Goal: Obtain resource: Download file/media

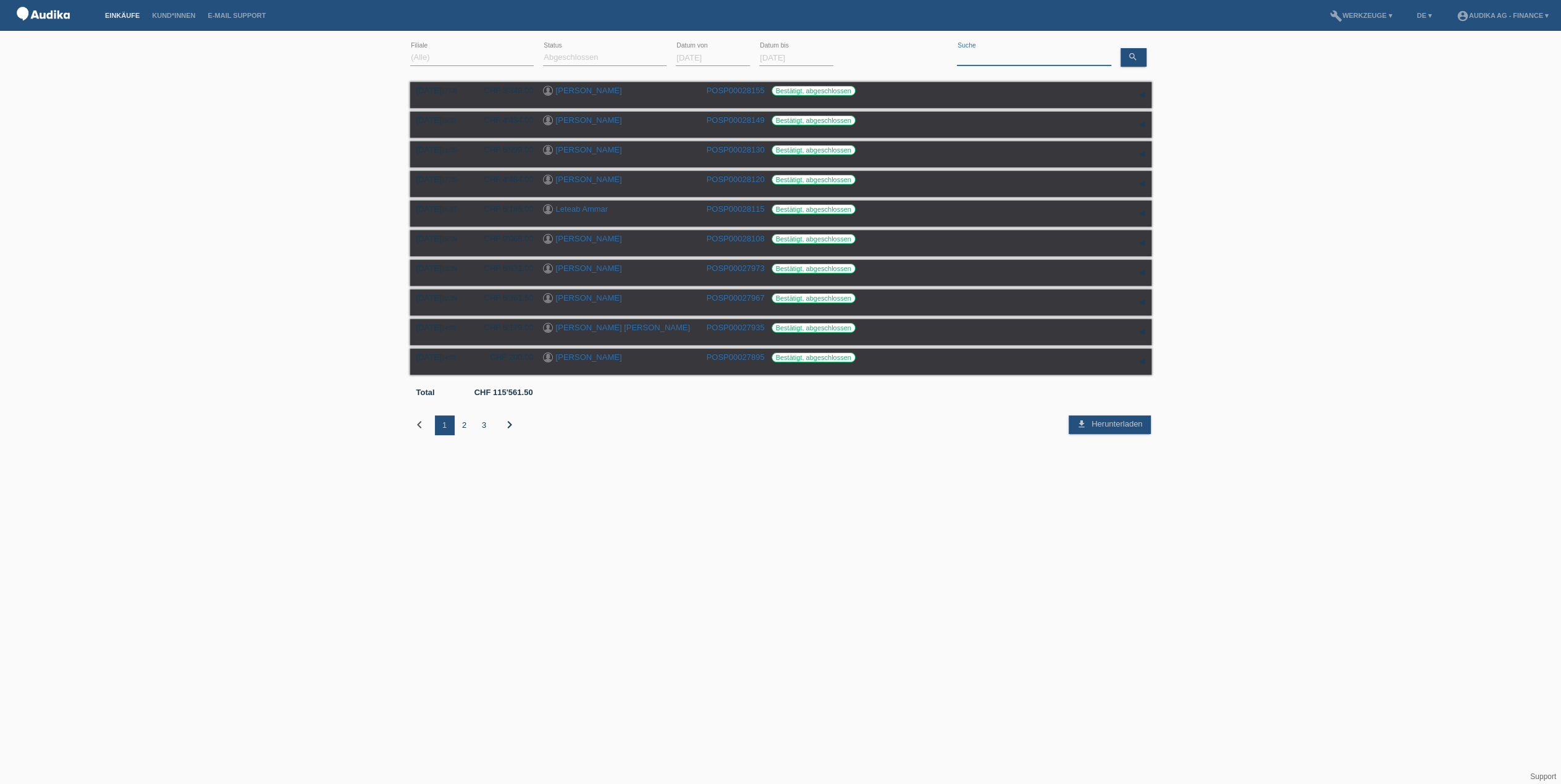
click at [987, 60] on input at bounding box center [1034, 57] width 154 height 15
type input "rox"
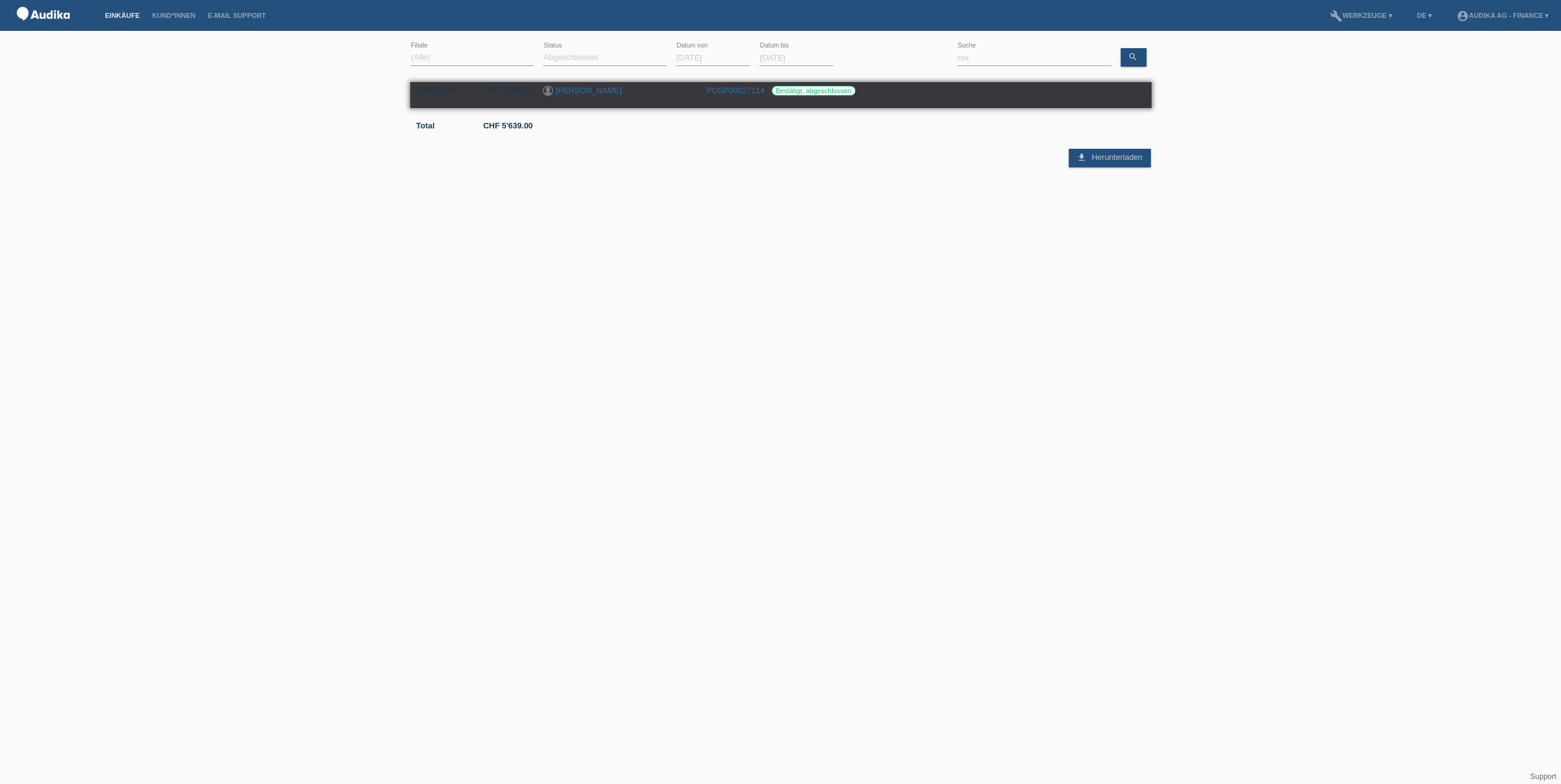
click at [616, 88] on link "[PERSON_NAME]" at bounding box center [589, 90] width 66 height 9
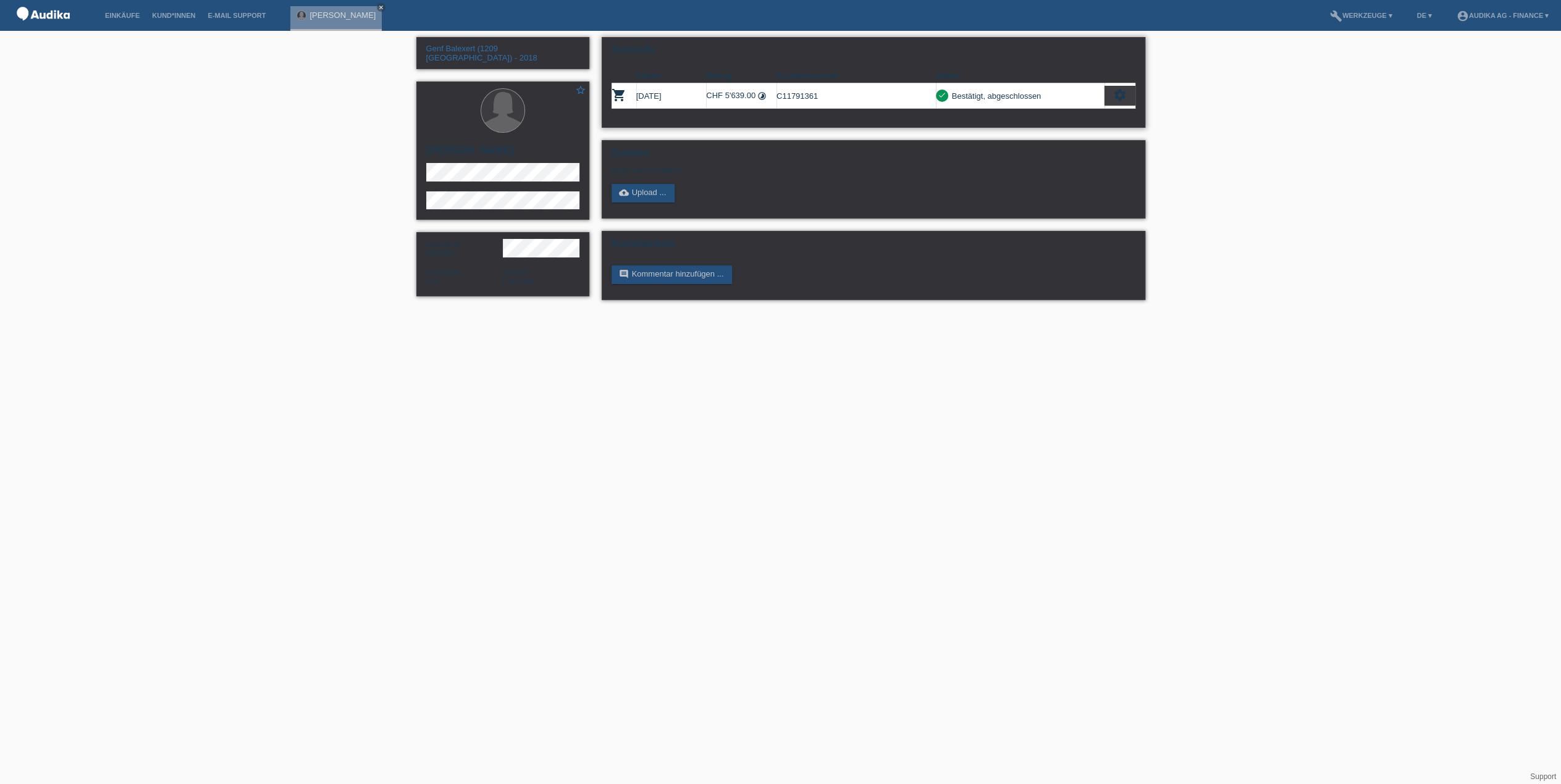
click at [1108, 96] on div "settings" at bounding box center [1120, 96] width 31 height 20
click at [1044, 169] on span "Finanzierungsdetails herunterladen" at bounding box center [1052, 170] width 129 height 14
click at [1116, 91] on icon "settings" at bounding box center [1120, 95] width 14 height 14
click at [1040, 152] on span "Vertrag herunterladen" at bounding box center [1029, 151] width 82 height 14
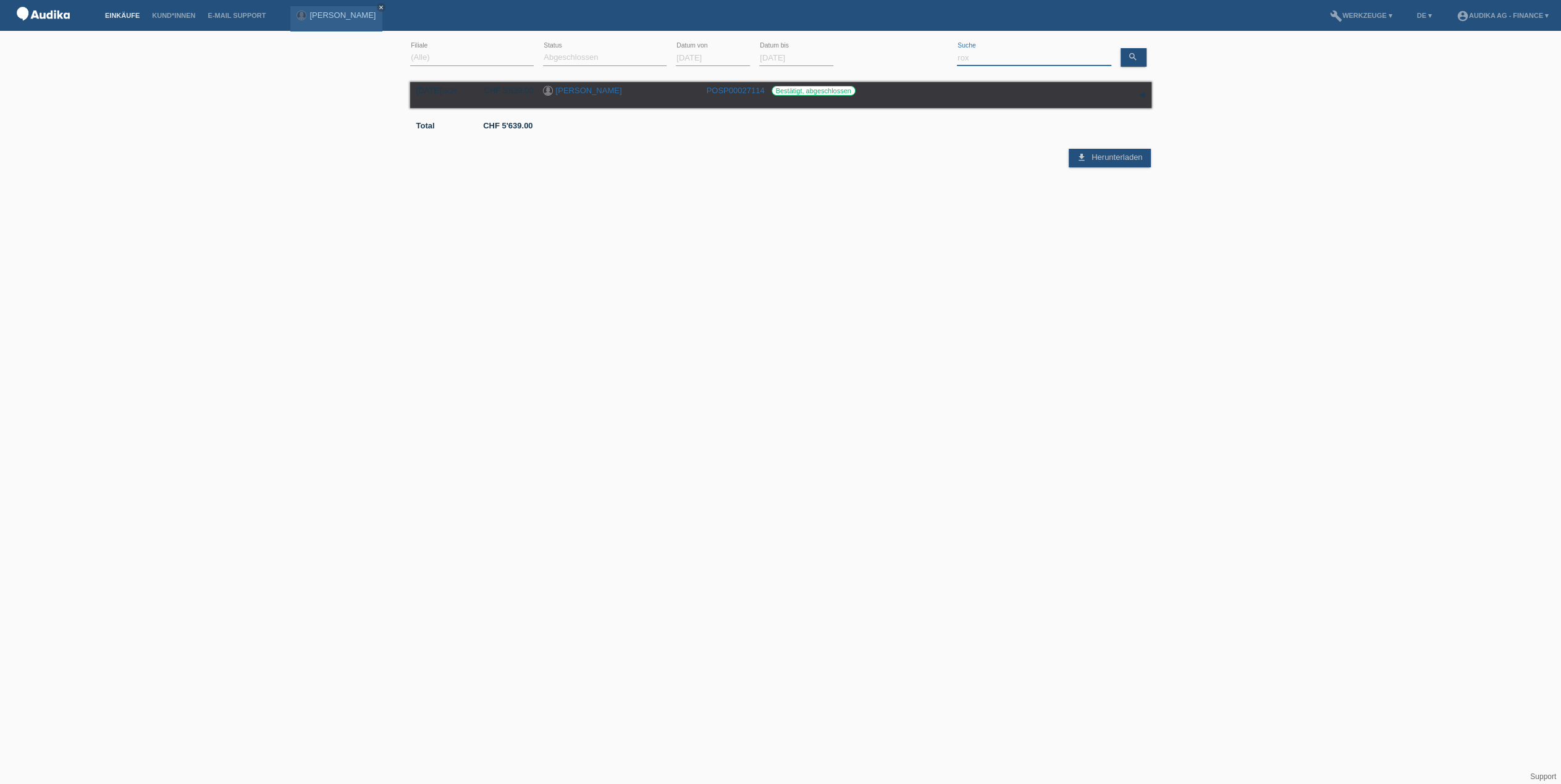
click at [992, 62] on input "rox" at bounding box center [1034, 57] width 154 height 15
type input "r"
type input "beat"
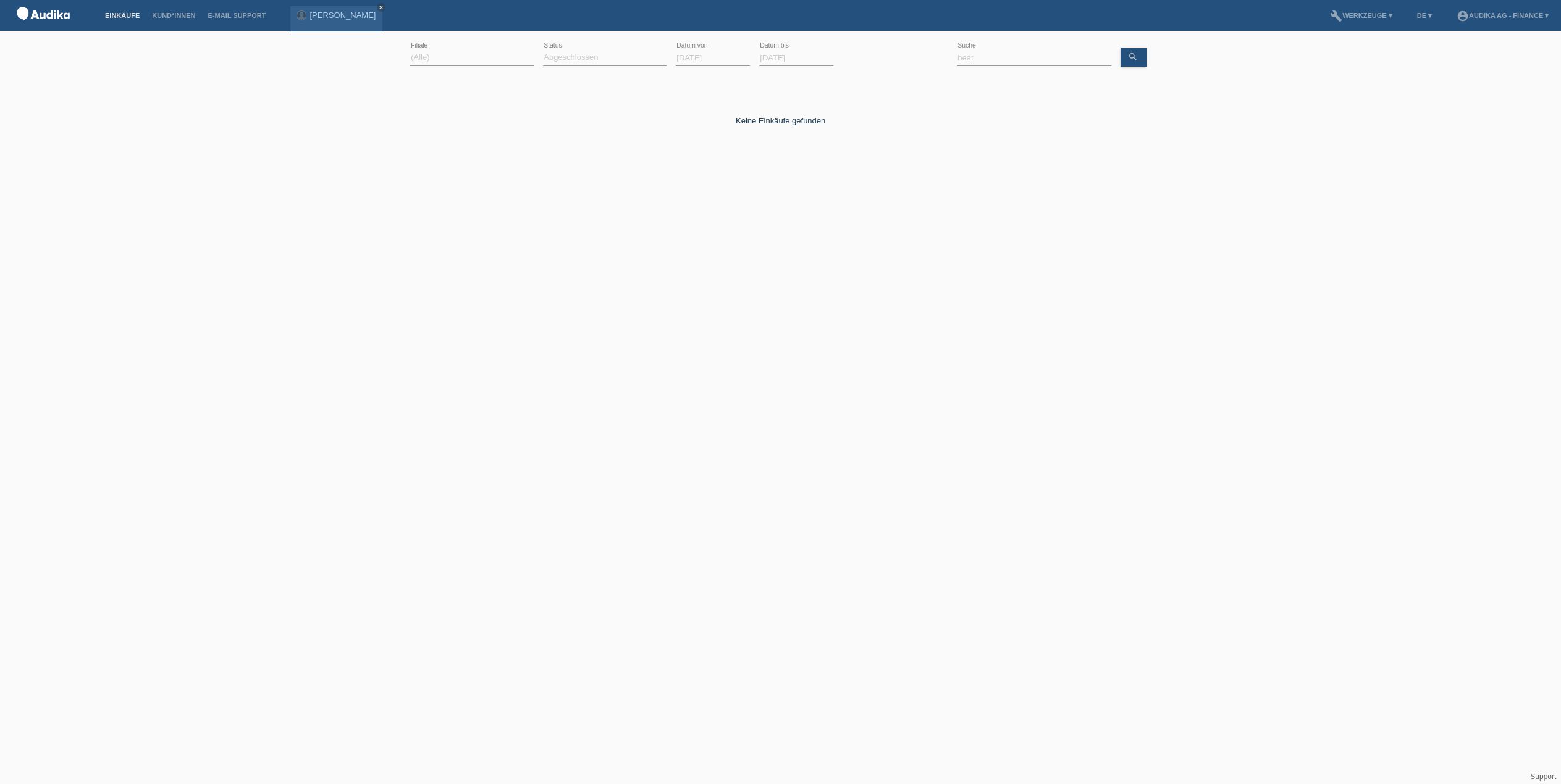
click at [695, 58] on input "[DATE]" at bounding box center [712, 57] width 74 height 15
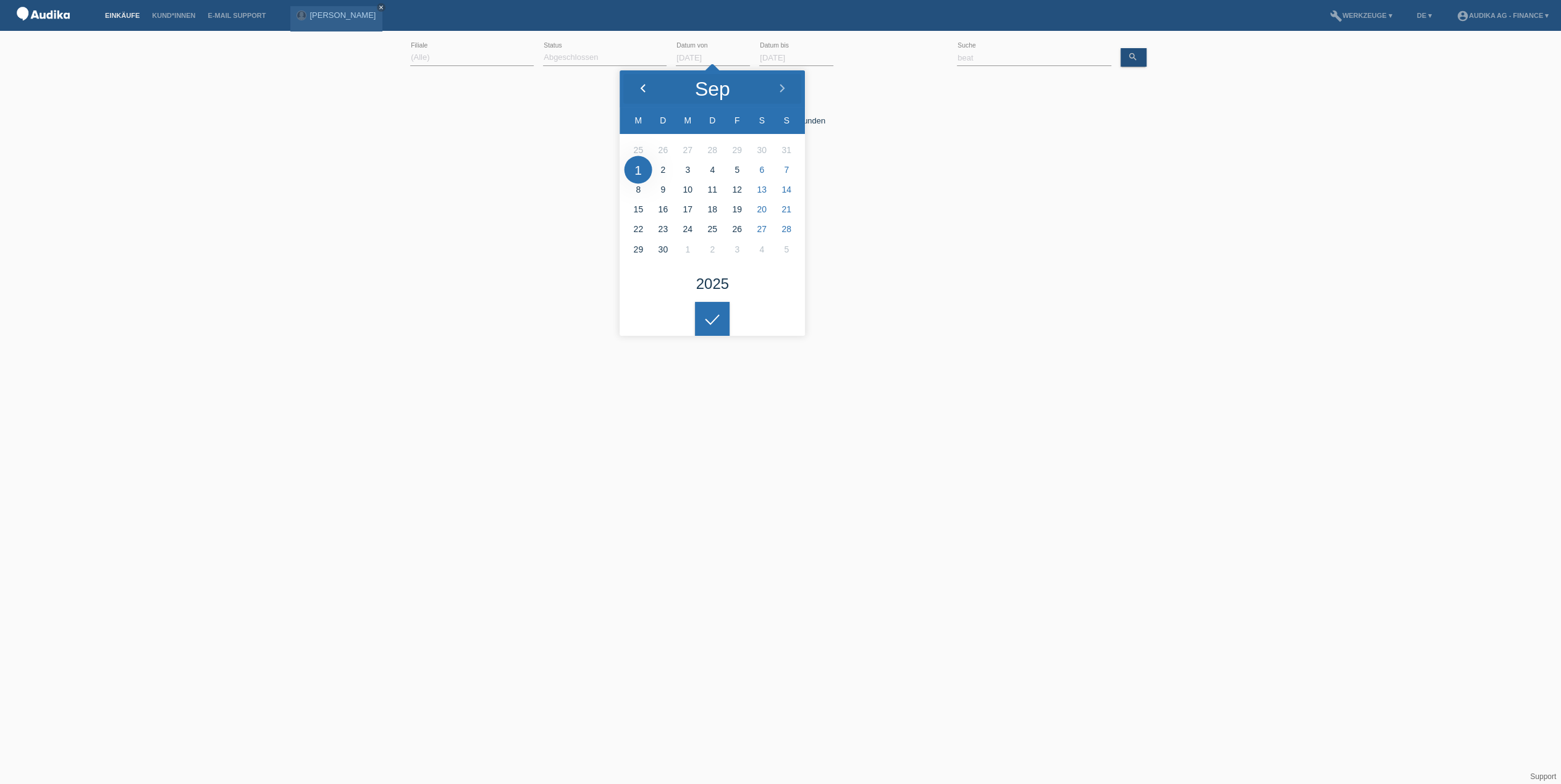
click at [641, 84] on icon at bounding box center [642, 88] width 10 height 10
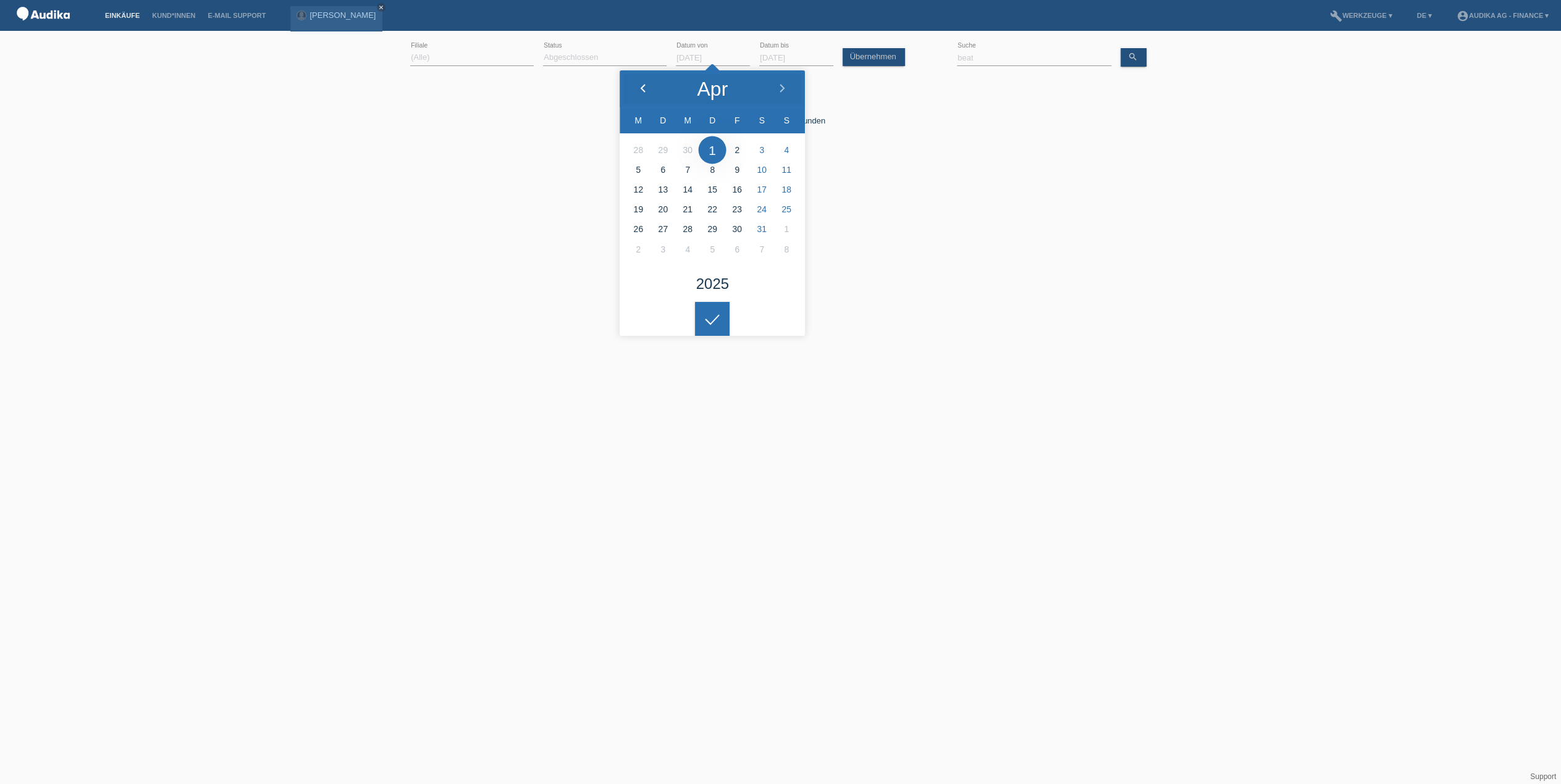
click at [641, 84] on icon at bounding box center [642, 88] width 10 height 10
type input "01.03.2025"
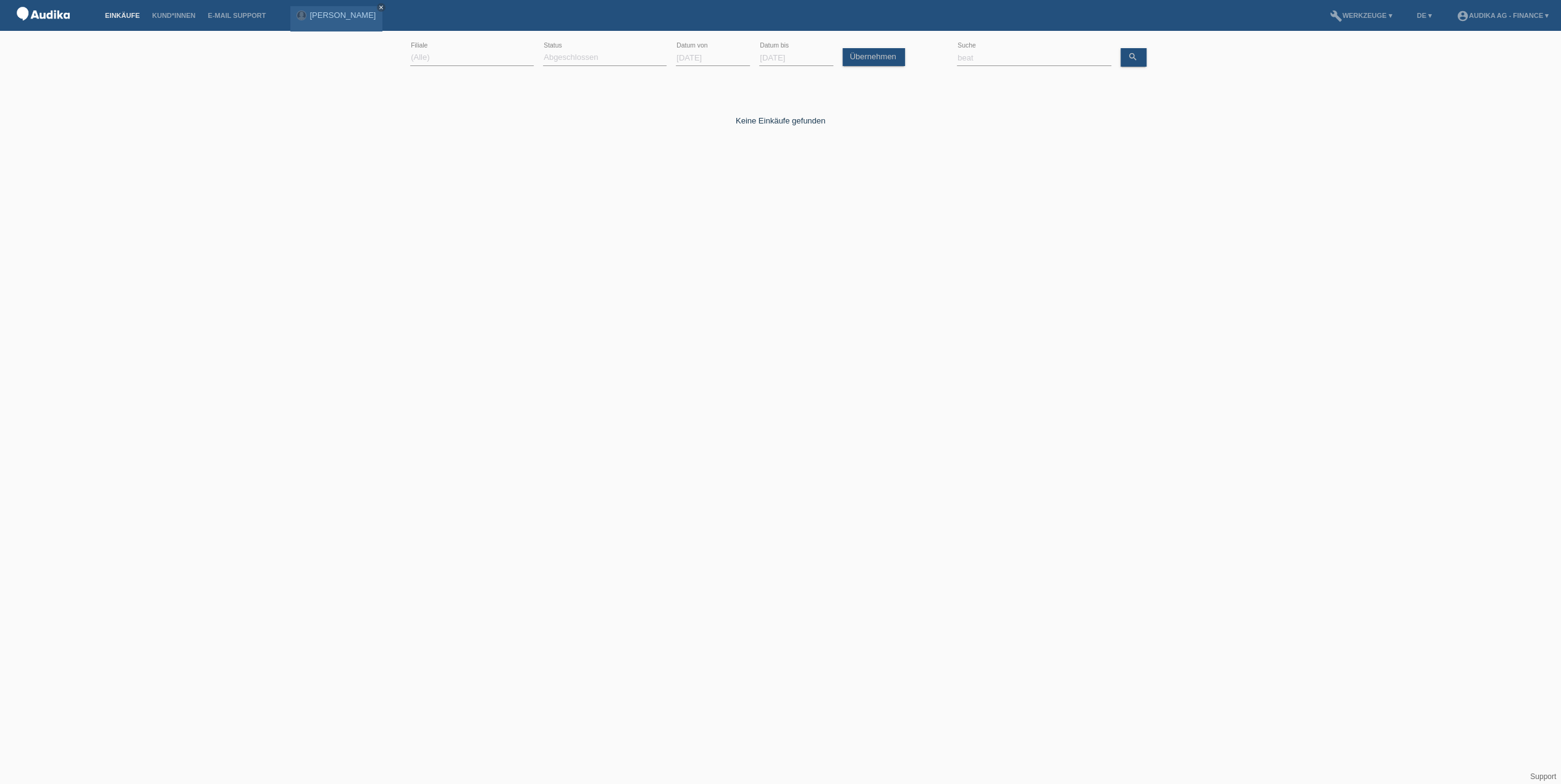
click at [716, 310] on div at bounding box center [712, 309] width 34 height 34
click at [1039, 60] on input "beat" at bounding box center [1034, 57] width 154 height 15
click at [1123, 58] on link "search" at bounding box center [1133, 57] width 26 height 18
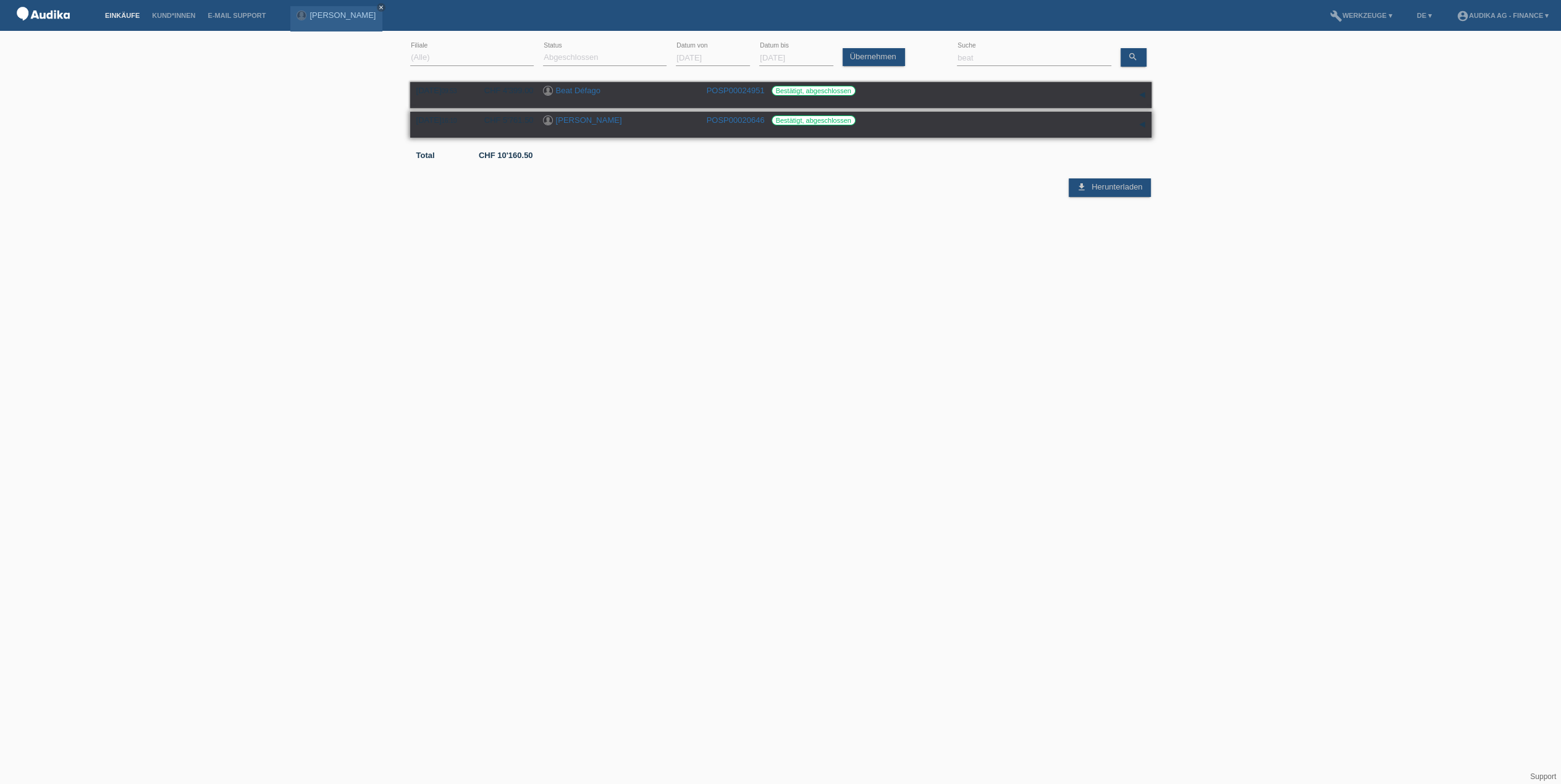
click at [588, 123] on link "Beat Bucher" at bounding box center [589, 120] width 66 height 9
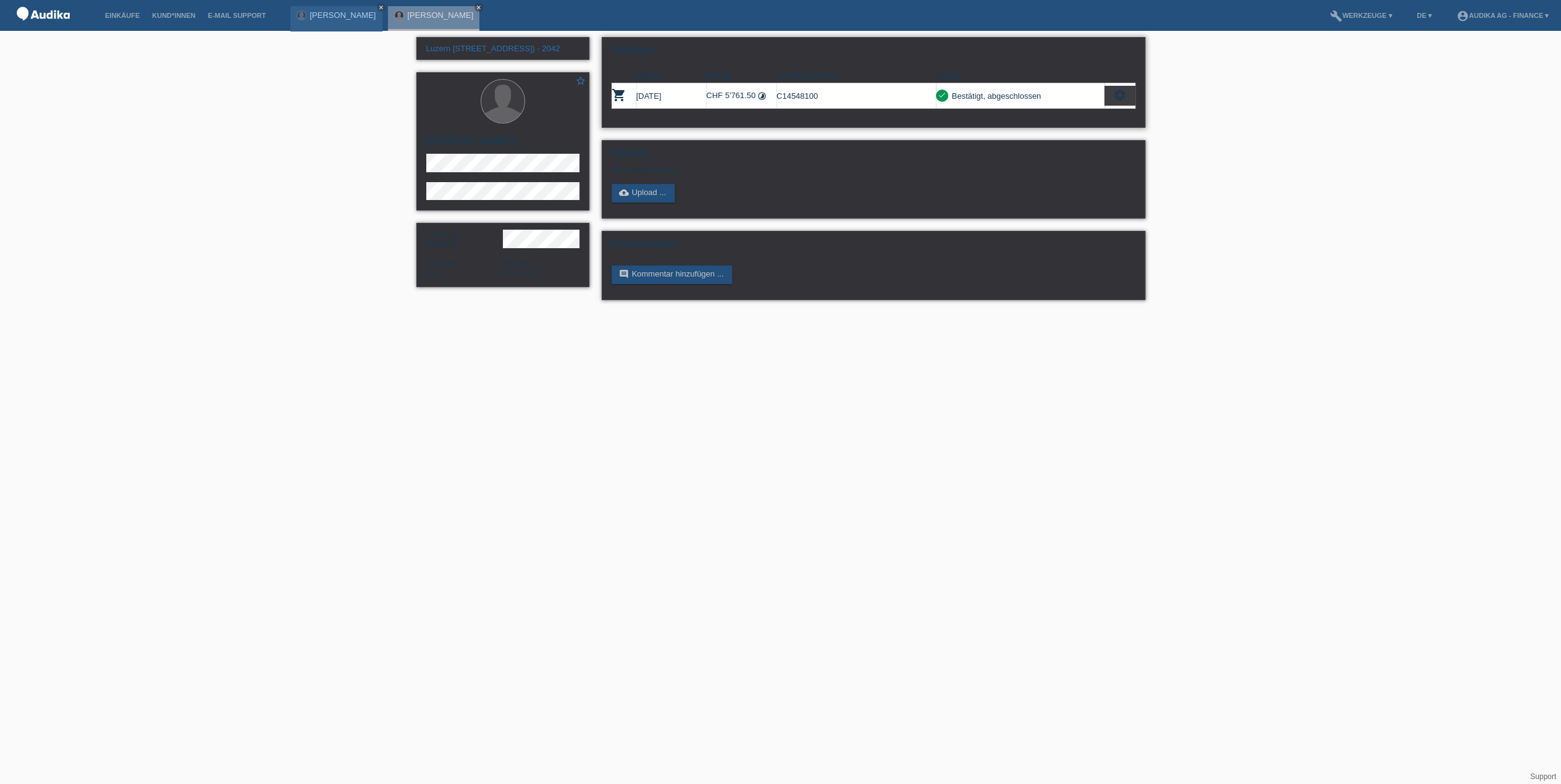
click at [1114, 96] on icon "settings" at bounding box center [1120, 95] width 14 height 14
click at [1029, 152] on span "Vertrag herunterladen" at bounding box center [1029, 151] width 82 height 14
